Goal: Browse casually

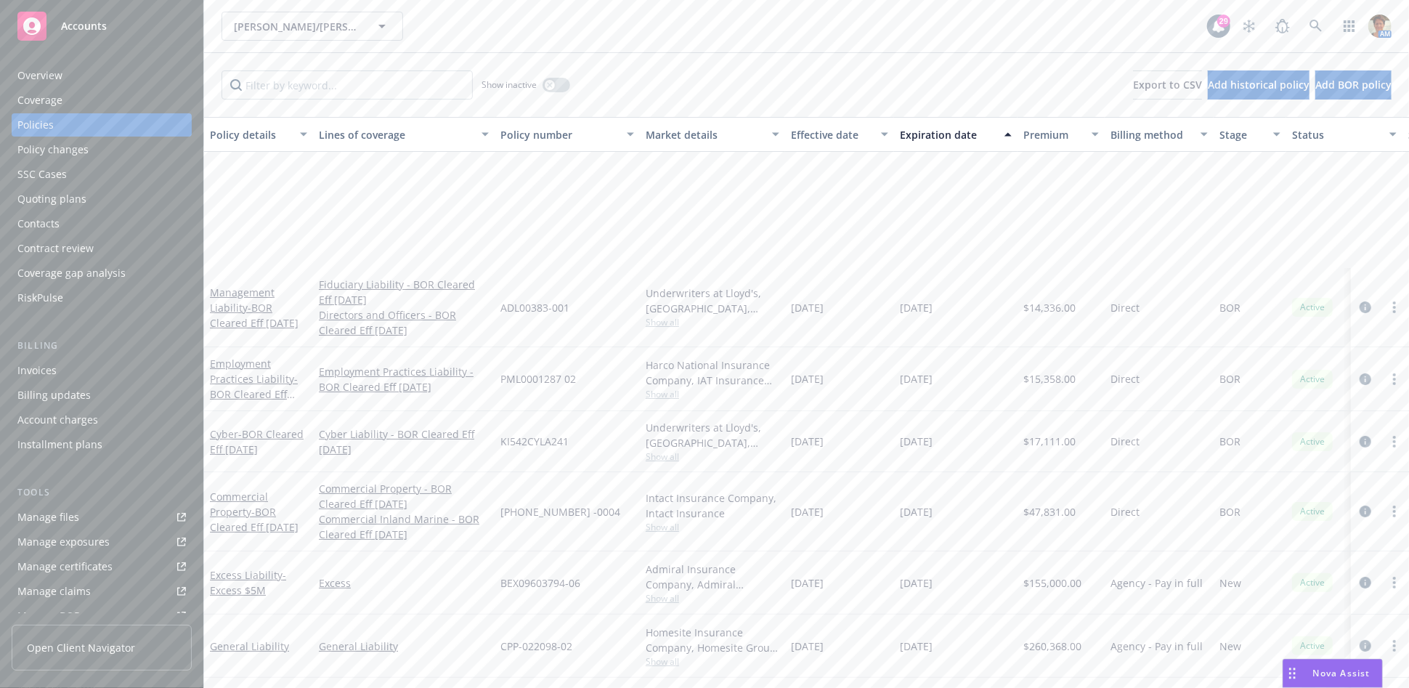
scroll to position [219, 0]
